Goal: Task Accomplishment & Management: Use online tool/utility

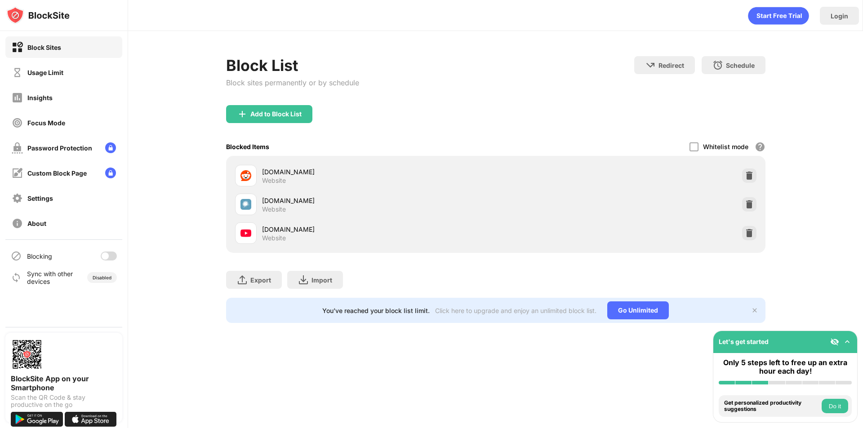
click at [101, 261] on div "Blocking" at bounding box center [63, 256] width 117 height 22
click at [103, 260] on div at bounding box center [109, 256] width 16 height 9
